Goal: Transaction & Acquisition: Purchase product/service

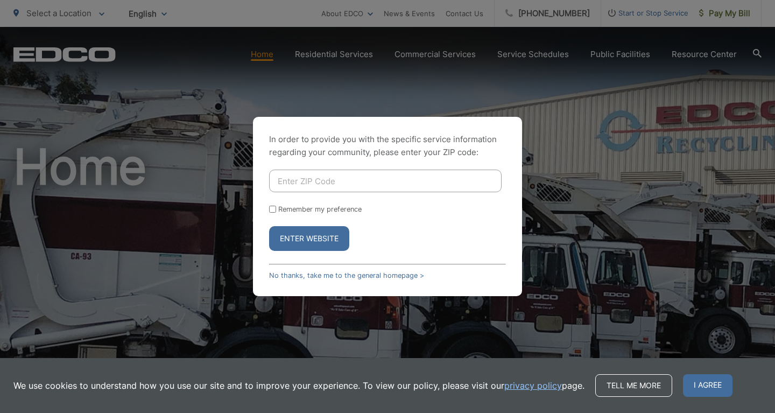
click at [381, 184] on input "Enter ZIP Code" at bounding box center [385, 181] width 233 height 23
type input "91942"
click at [310, 239] on button "Enter Website" at bounding box center [309, 238] width 80 height 25
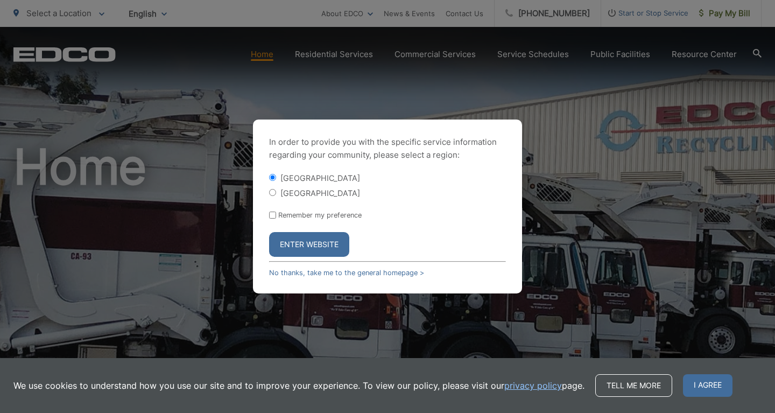
click at [314, 247] on button "Enter Website" at bounding box center [309, 244] width 80 height 25
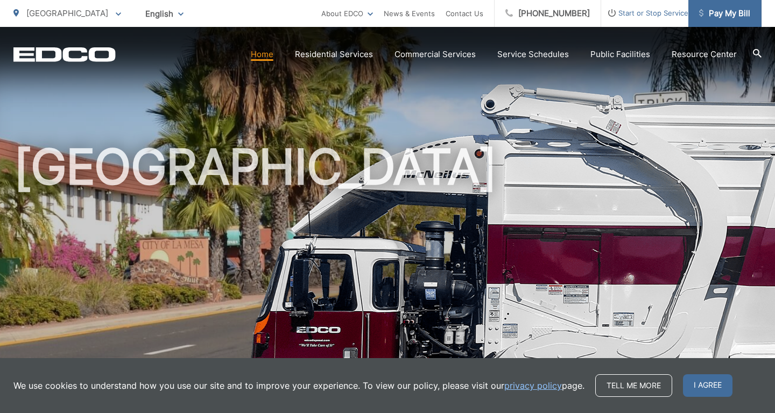
click at [701, 11] on span "Pay My Bill" at bounding box center [724, 13] width 51 height 13
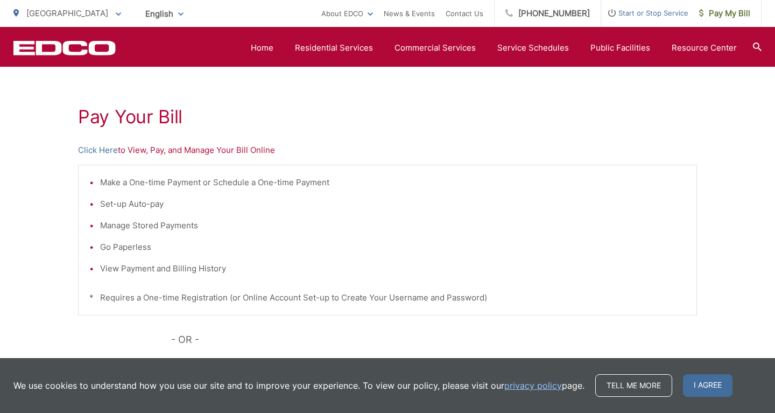
scroll to position [174, 0]
click at [106, 150] on link "Click Here" at bounding box center [98, 150] width 40 height 13
